Goal: Information Seeking & Learning: Learn about a topic

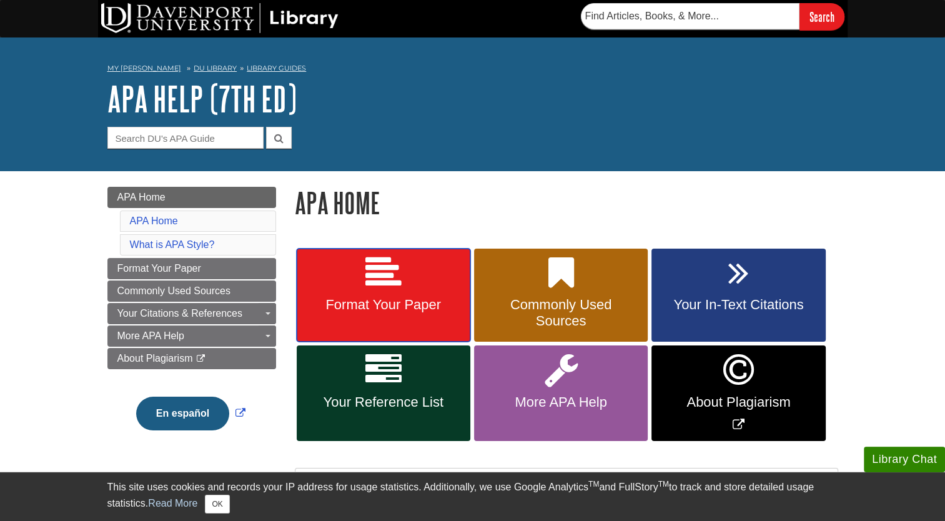
click at [387, 282] on icon at bounding box center [384, 273] width 36 height 36
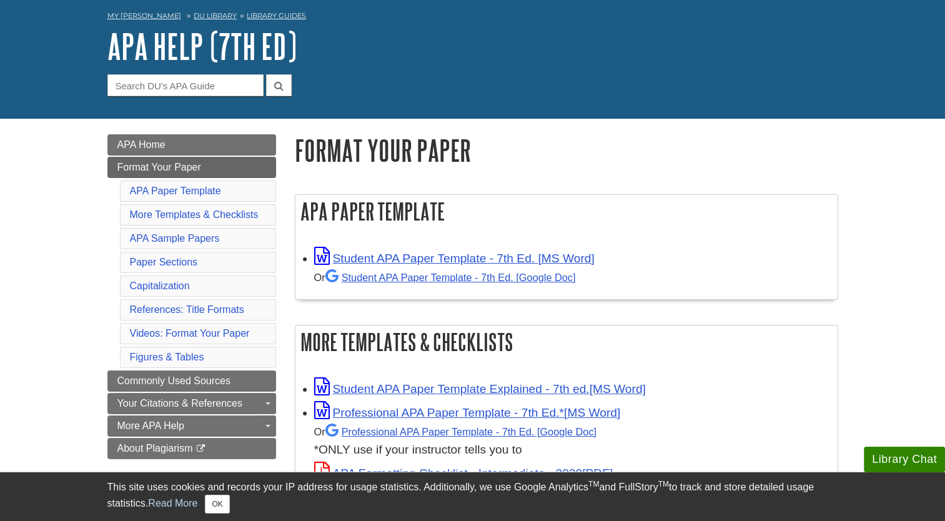
scroll to position [54, 0]
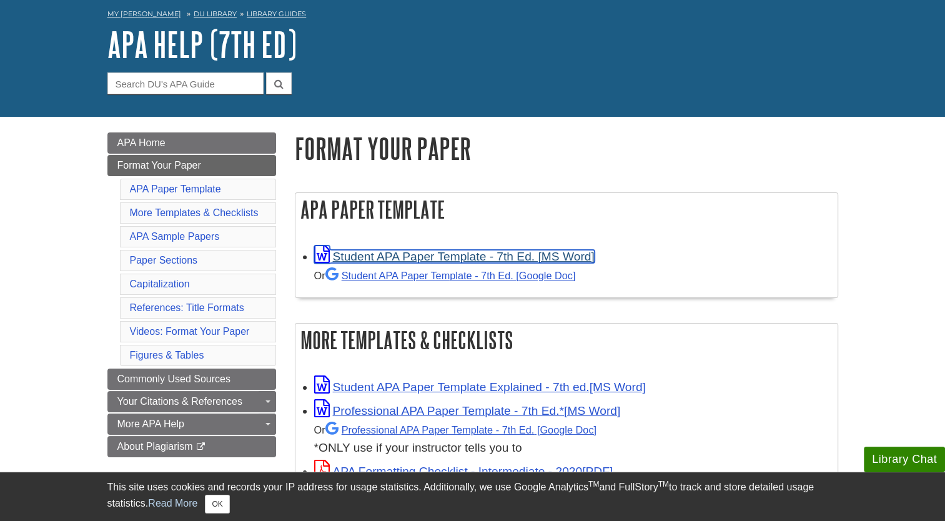
click at [434, 259] on link "Student APA Paper Template - 7th Ed. [MS Word]" at bounding box center [454, 256] width 281 height 13
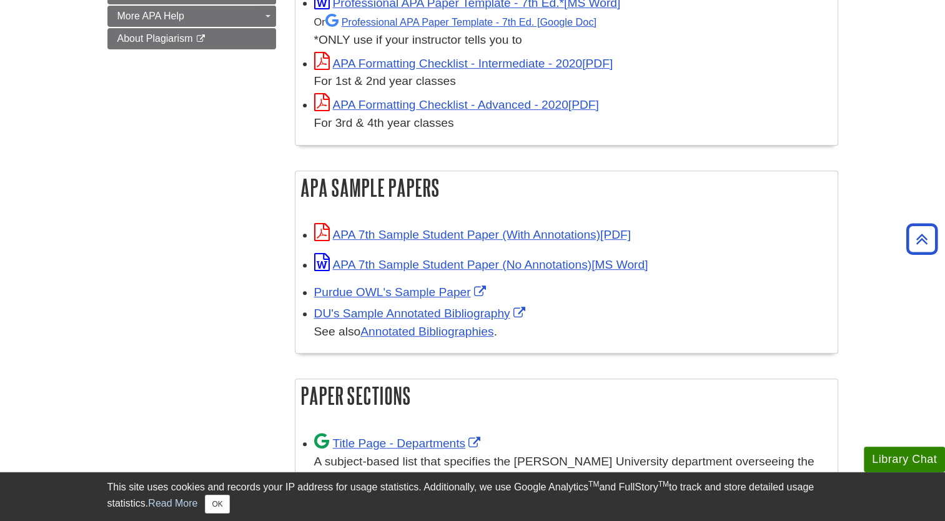
scroll to position [477, 0]
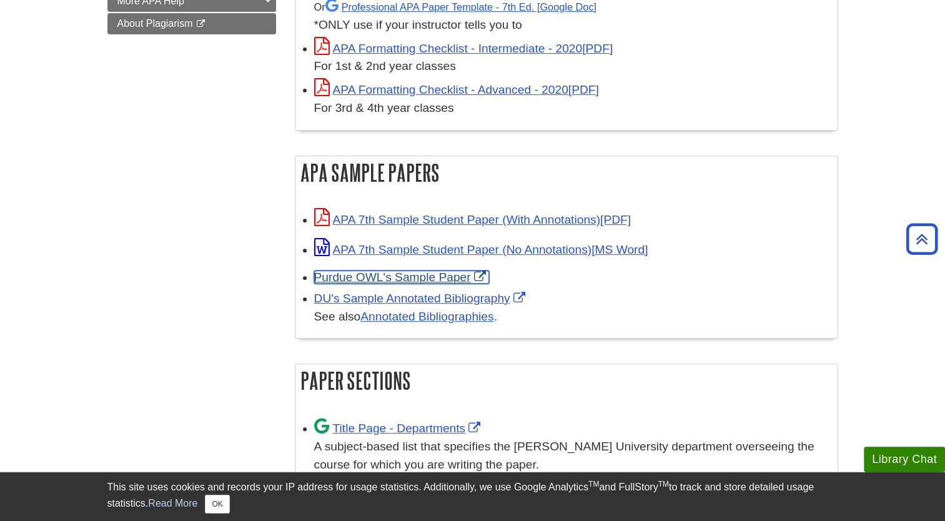
click at [429, 275] on link "Purdue OWL's Sample Paper" at bounding box center [401, 277] width 175 height 13
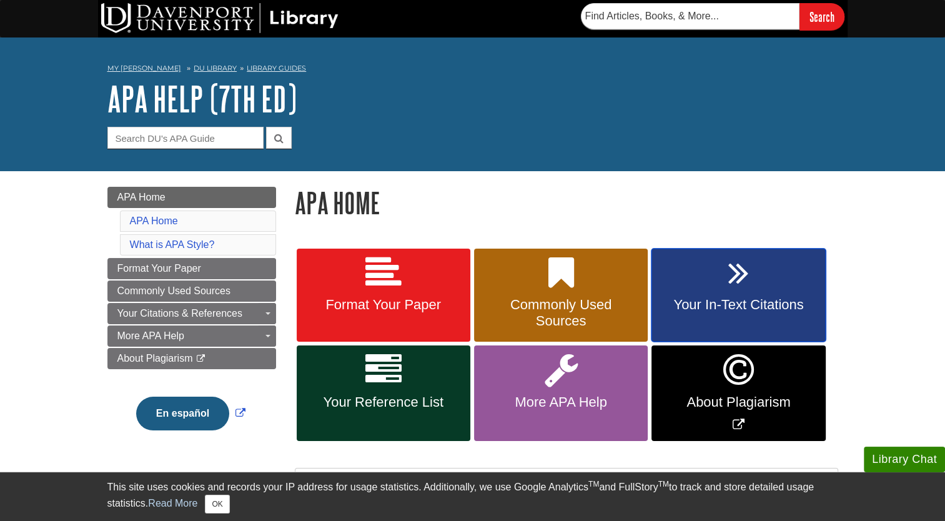
click at [735, 309] on span "Your In-Text Citations" at bounding box center [738, 305] width 155 height 16
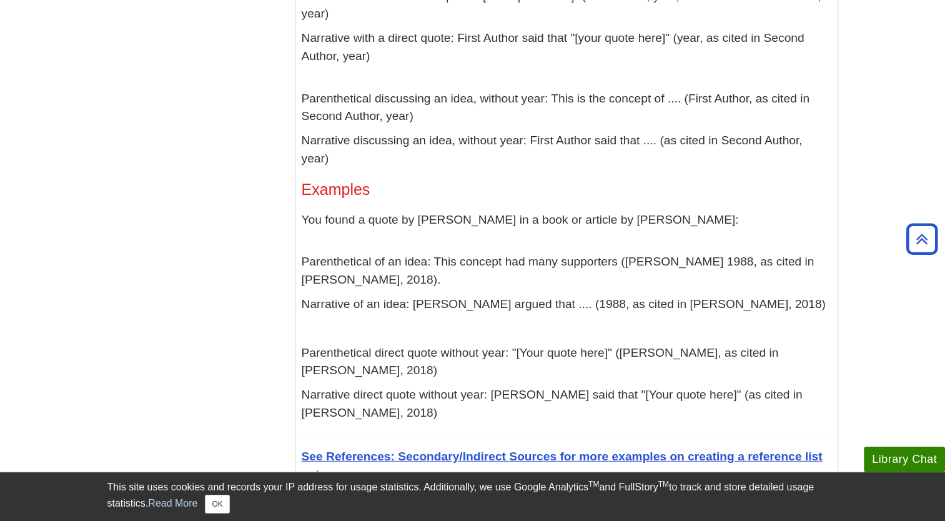
scroll to position [3366, 0]
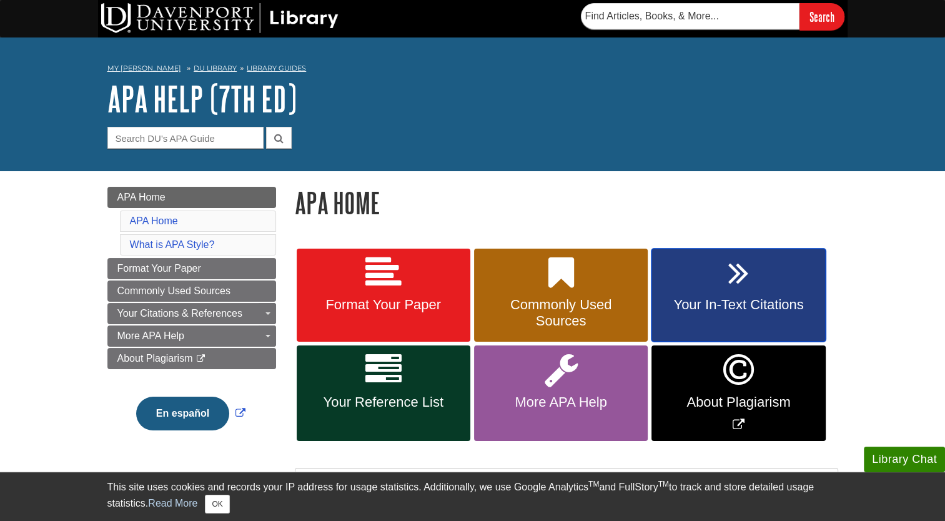
click at [676, 299] on span "Your In-Text Citations" at bounding box center [738, 305] width 155 height 16
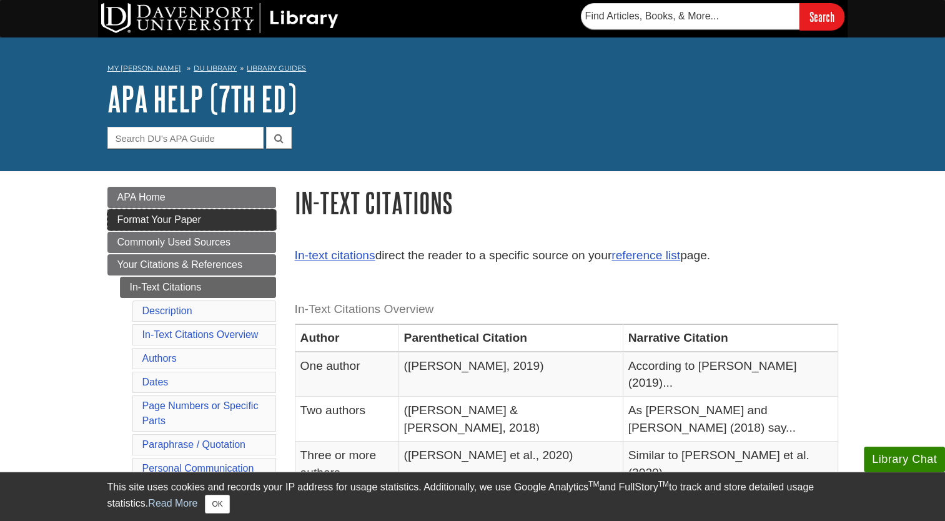
click at [154, 217] on span "Format Your Paper" at bounding box center [159, 219] width 84 height 11
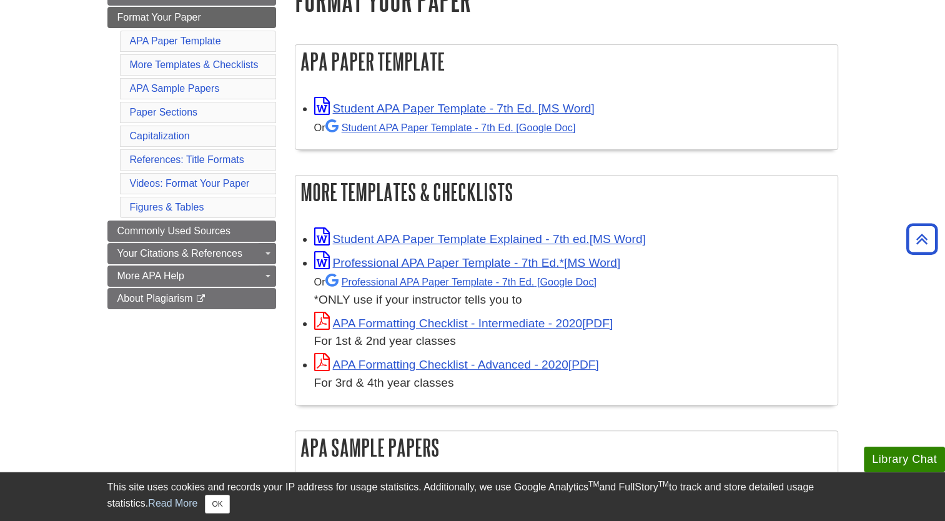
scroll to position [201, 0]
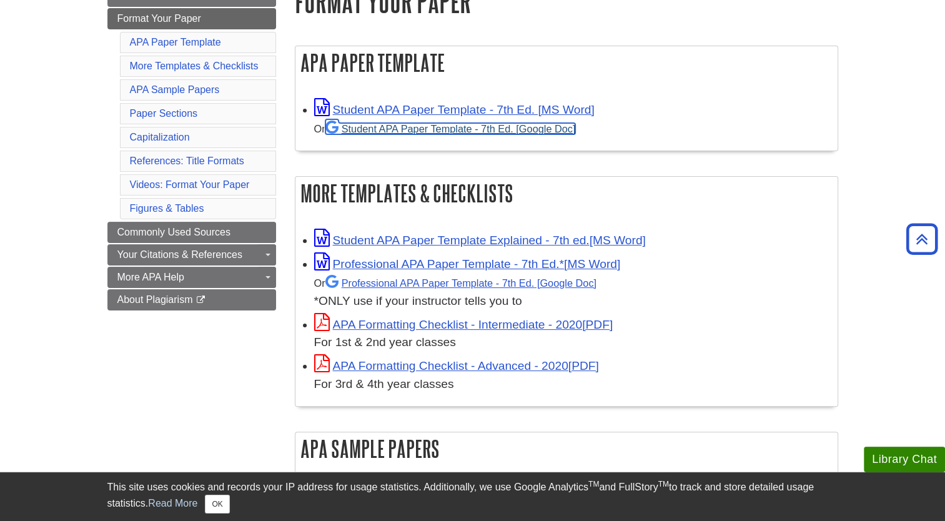
click at [436, 127] on link "Student APA Paper Template - 7th Ed. [Google Doc]" at bounding box center [451, 128] width 251 height 11
